Goal: Book appointment/travel/reservation

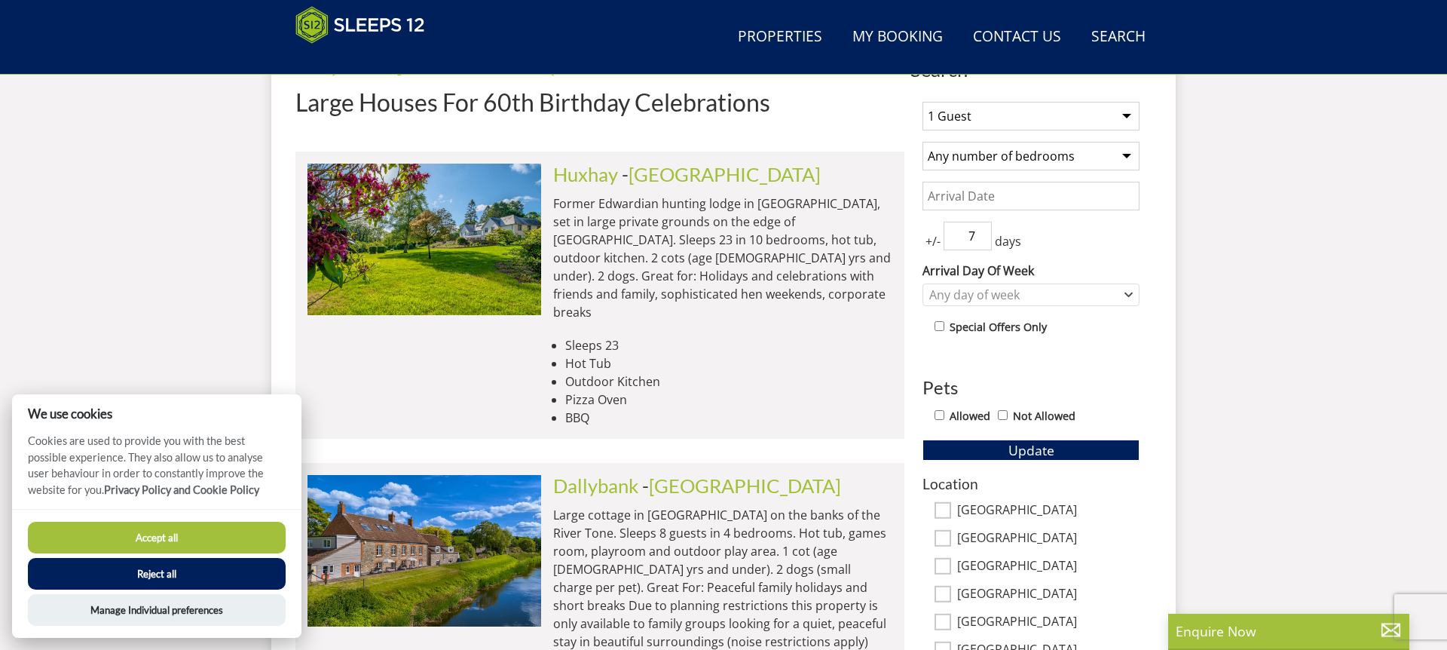
scroll to position [638, 0]
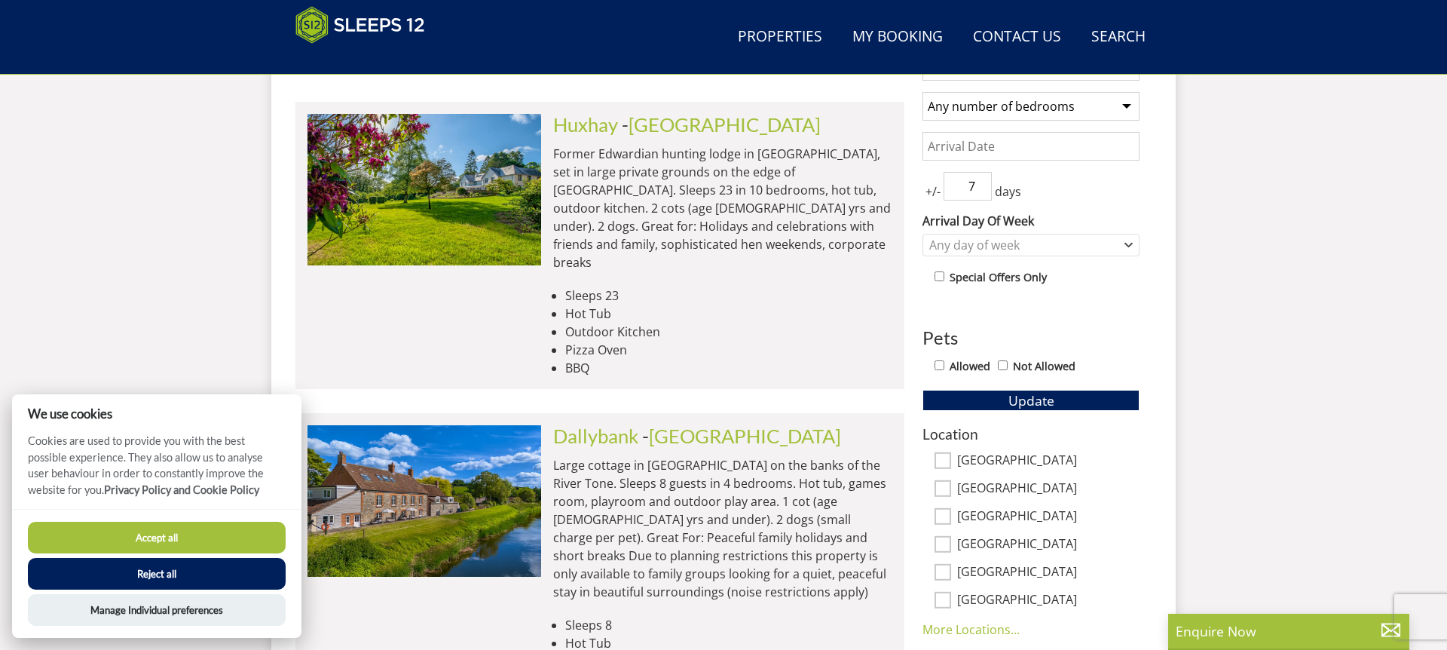
click at [155, 580] on button "Reject all" at bounding box center [157, 574] width 258 height 32
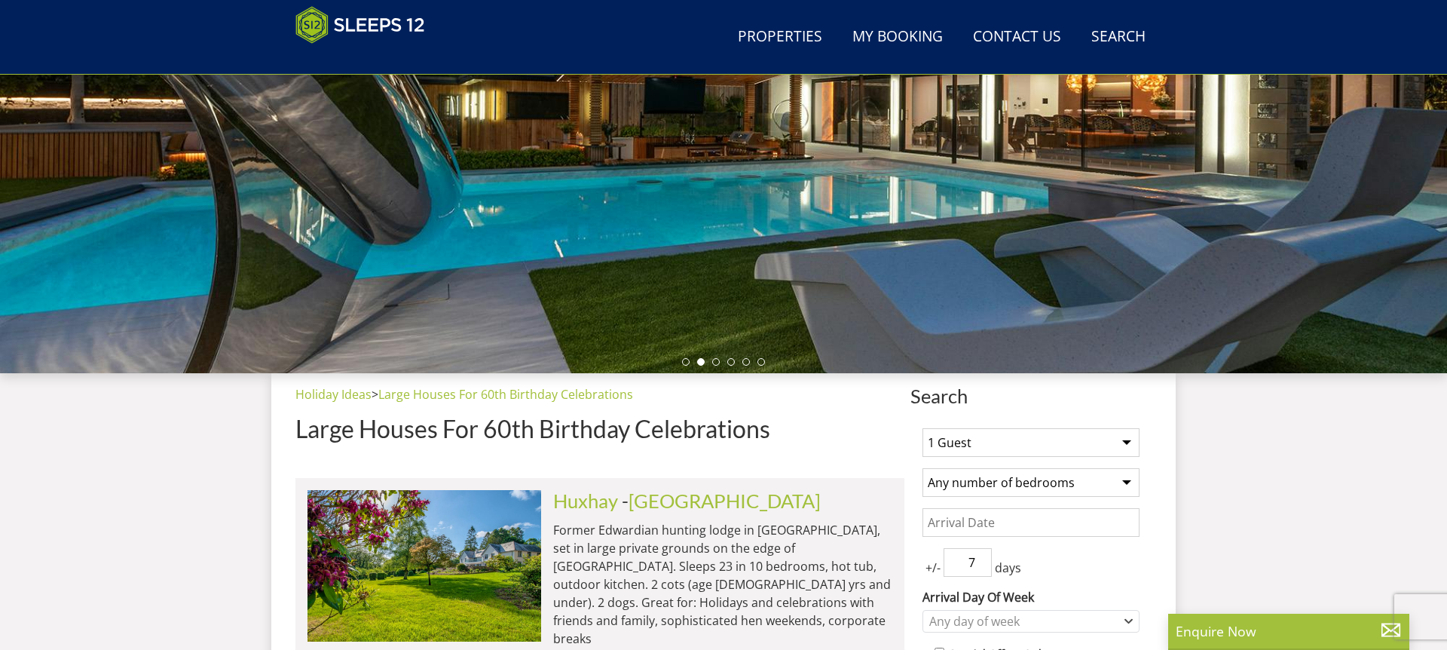
scroll to position [441, 0]
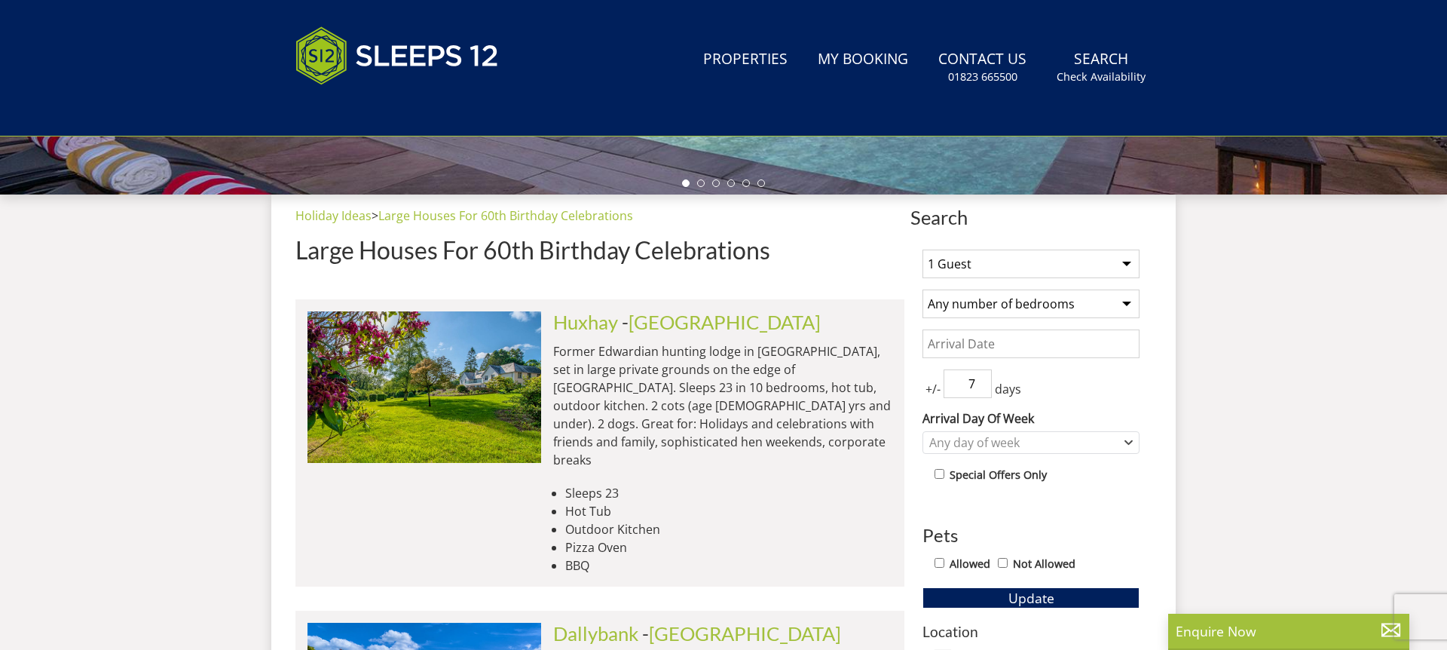
click at [1125, 266] on select "1 Guest 2 Guests 3 Guests 4 Guests 5 Guests 6 Guests 7 Guests 8 Guests 9 Guests…" at bounding box center [1030, 263] width 217 height 29
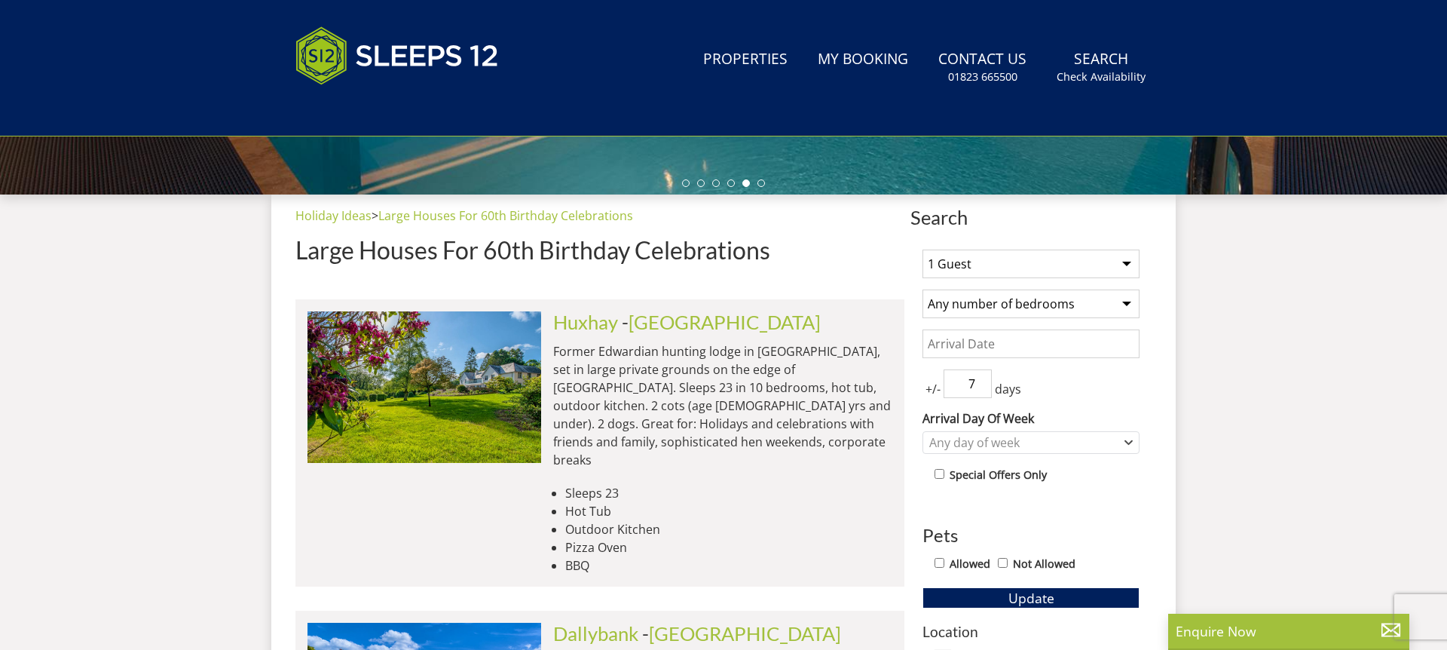
select select "9"
click at [922, 249] on select "1 Guest 2 Guests 3 Guests 4 Guests 5 Guests 6 Guests 7 Guests 8 Guests 9 Guests…" at bounding box center [1030, 263] width 217 height 29
click at [961, 303] on select "Any number of bedrooms 3 Bedrooms 4 Bedrooms 5 Bedrooms 6 Bedrooms 7 Bedrooms 8…" at bounding box center [1030, 303] width 217 height 29
select select "5"
click at [922, 289] on select "Any number of bedrooms 3 Bedrooms 4 Bedrooms 5 Bedrooms 6 Bedrooms 7 Bedrooms 8…" at bounding box center [1030, 303] width 217 height 29
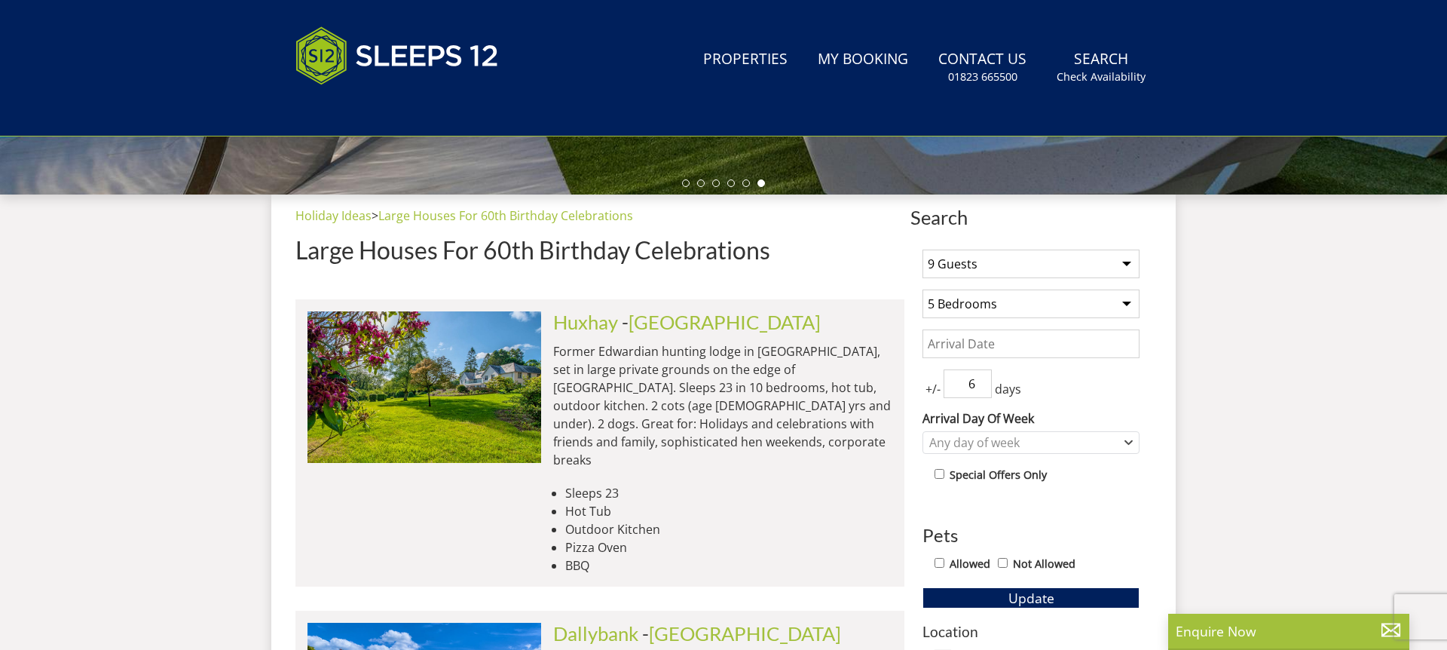
click at [980, 387] on input "6" at bounding box center [968, 383] width 48 height 29
click at [979, 388] on input "5" at bounding box center [968, 383] width 48 height 29
click at [981, 388] on input "4" at bounding box center [968, 383] width 48 height 29
click at [981, 388] on input "3" at bounding box center [968, 383] width 48 height 29
click at [981, 388] on input "2" at bounding box center [968, 383] width 48 height 29
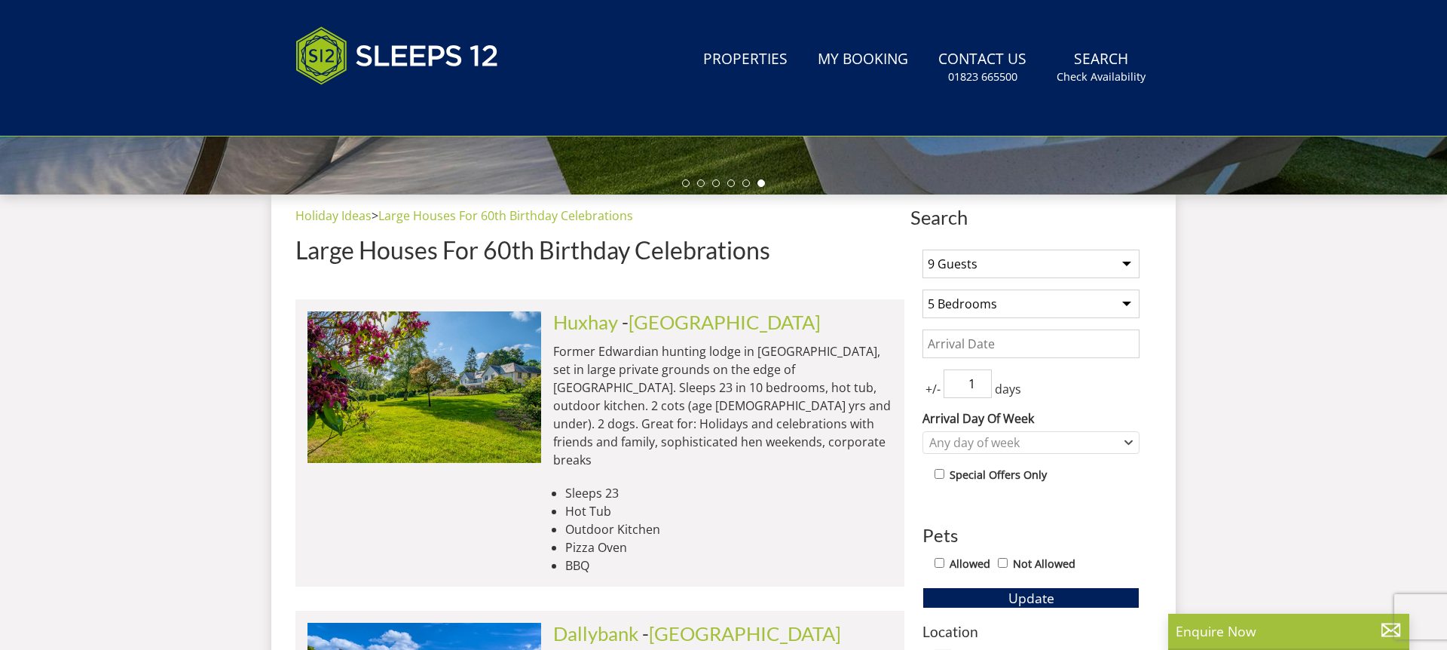
type input "1"
click at [981, 388] on input "1" at bounding box center [968, 383] width 48 height 29
click at [1128, 399] on div "1 Guest 2 Guests 3 Guests 4 Guests 5 Guests 6 Guests 7 Guests 8 Guests 9 Guests…" at bounding box center [1030, 648] width 241 height 822
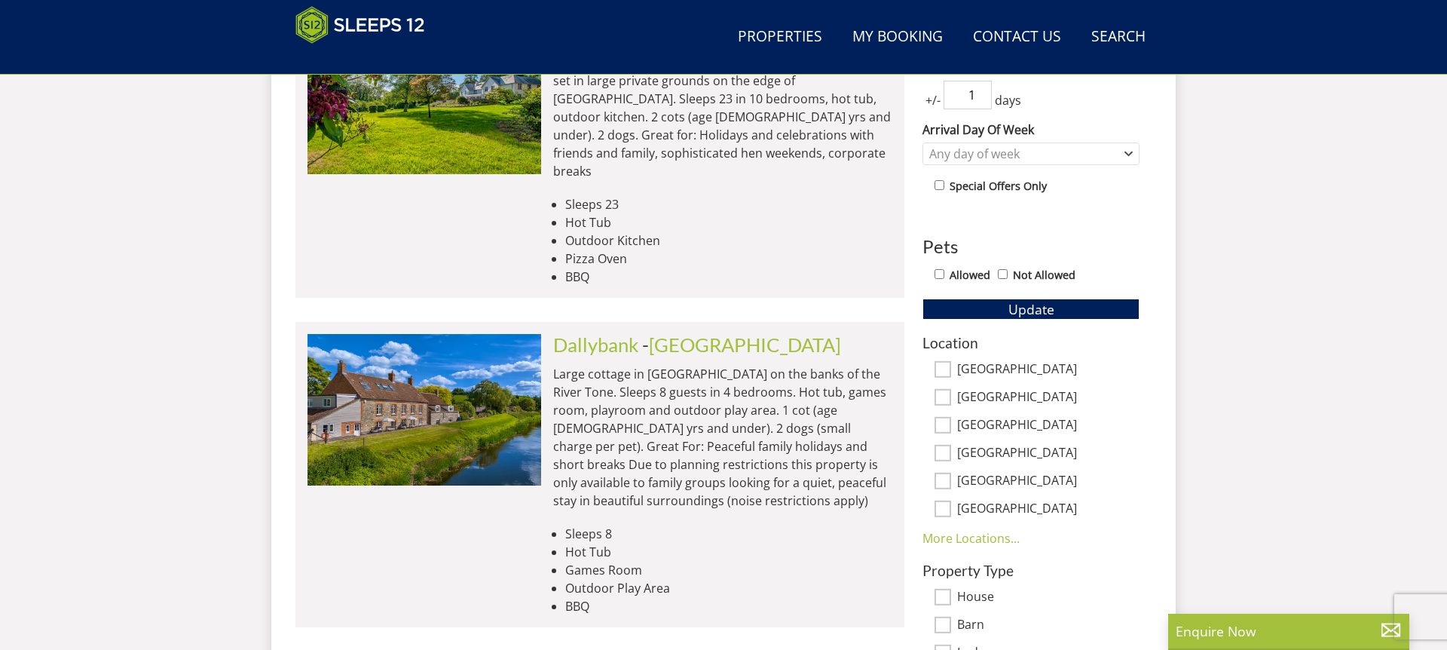
scroll to position [723, 0]
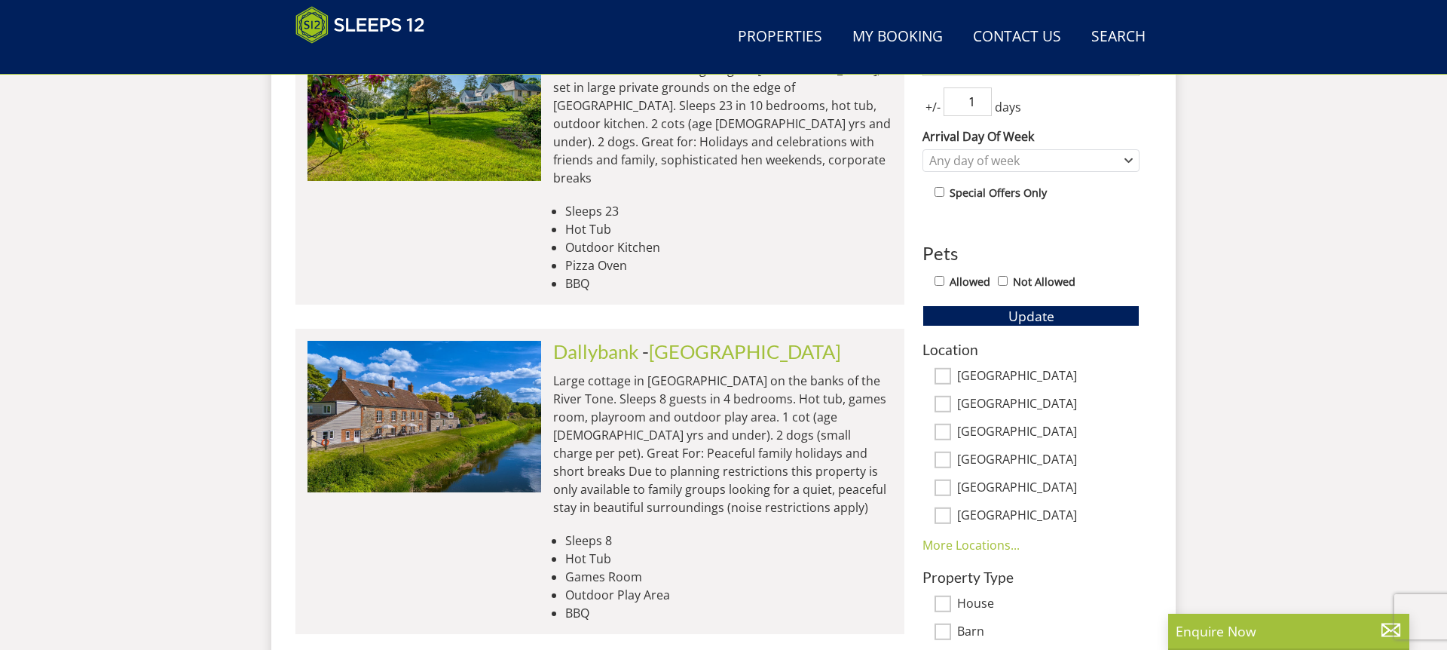
drag, startPoint x: 944, startPoint y: 519, endPoint x: 927, endPoint y: 519, distance: 17.3
click at [944, 519] on input "[GEOGRAPHIC_DATA]" at bounding box center [943, 515] width 17 height 17
checkbox input "true"
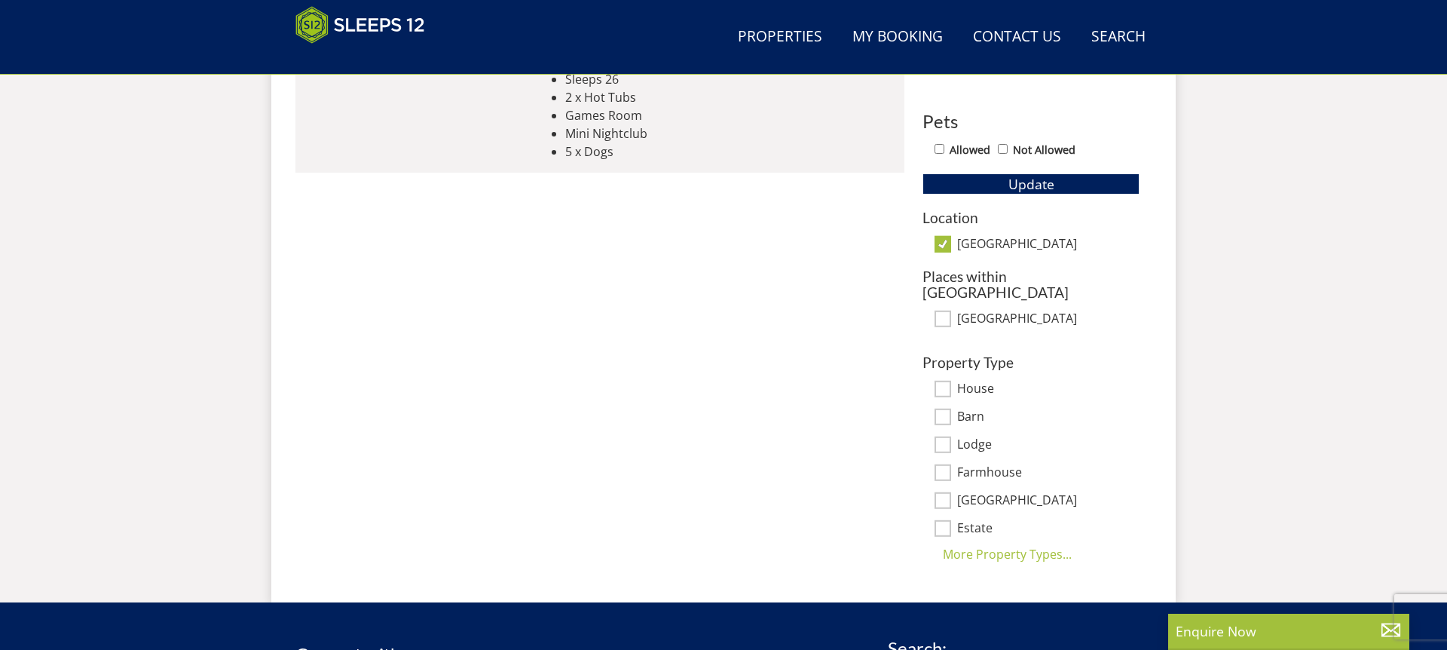
scroll to position [852, 0]
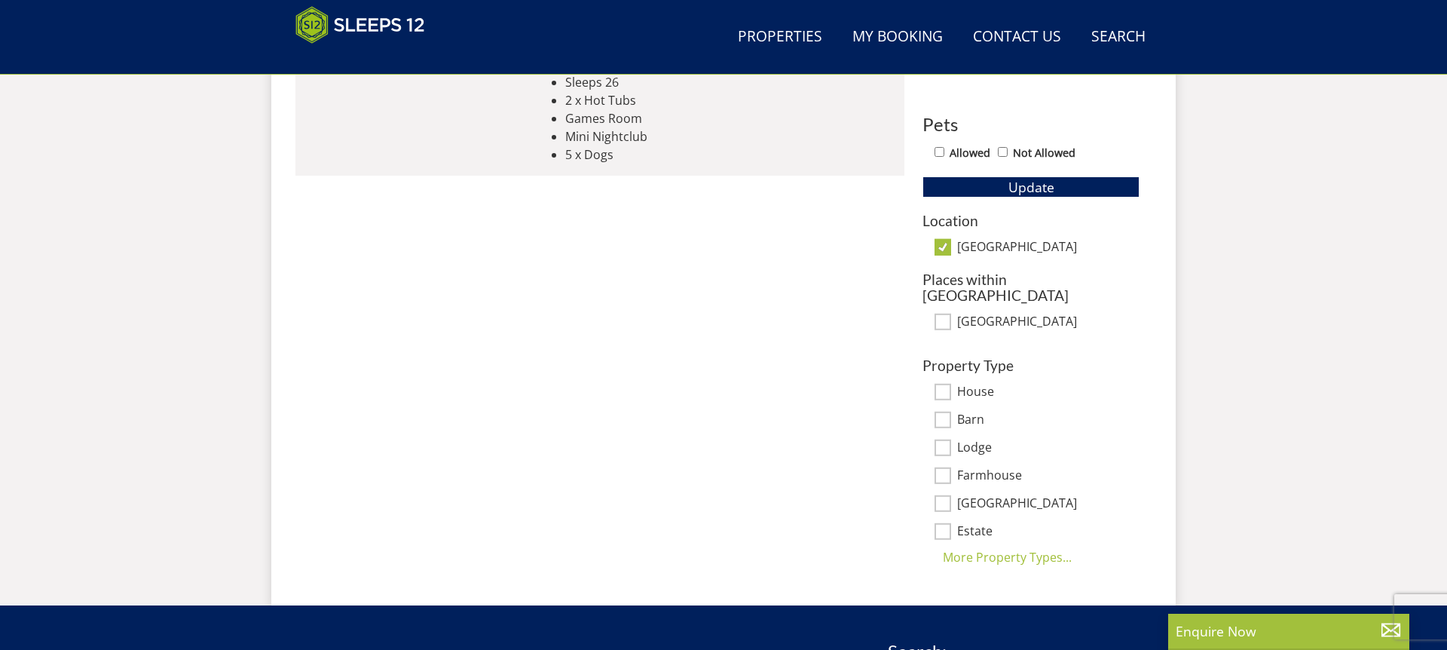
drag, startPoint x: 947, startPoint y: 489, endPoint x: 867, endPoint y: 506, distance: 81.0
click at [947, 495] on input "[GEOGRAPHIC_DATA]" at bounding box center [943, 503] width 17 height 17
checkbox input "true"
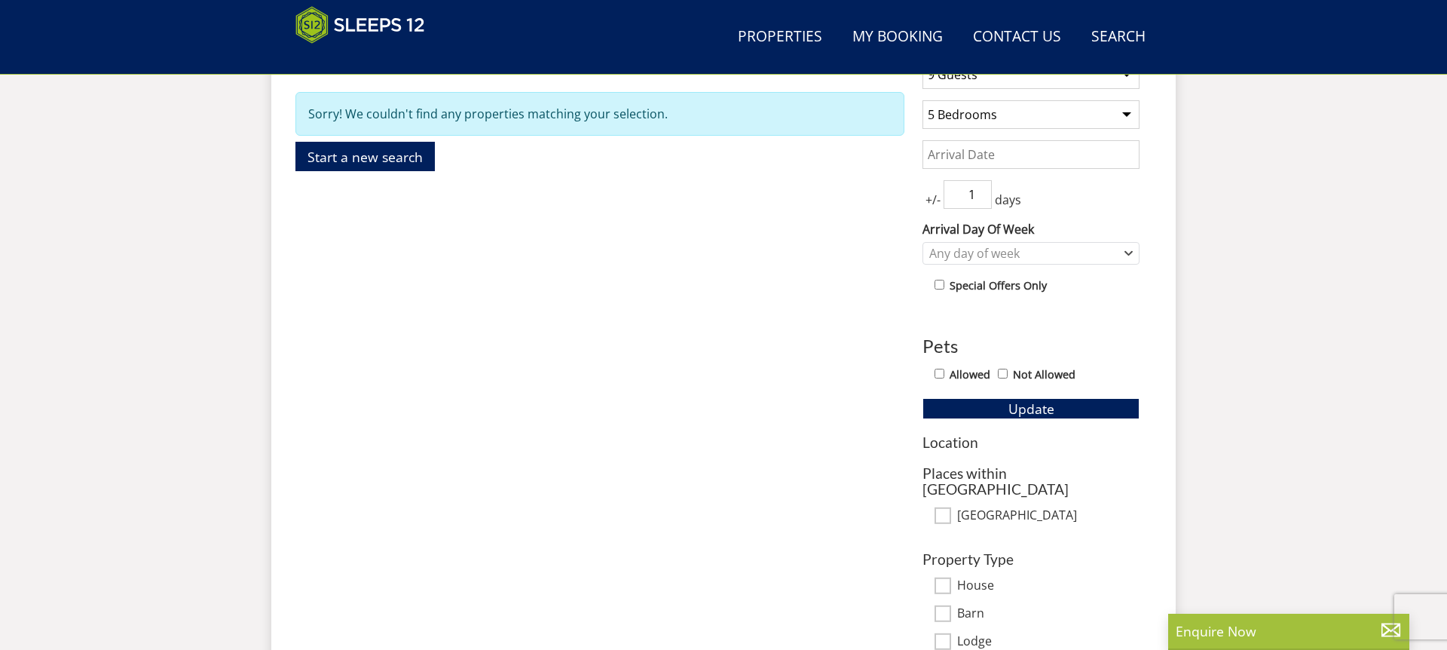
scroll to position [636, 0]
